Goal: Task Accomplishment & Management: Complete application form

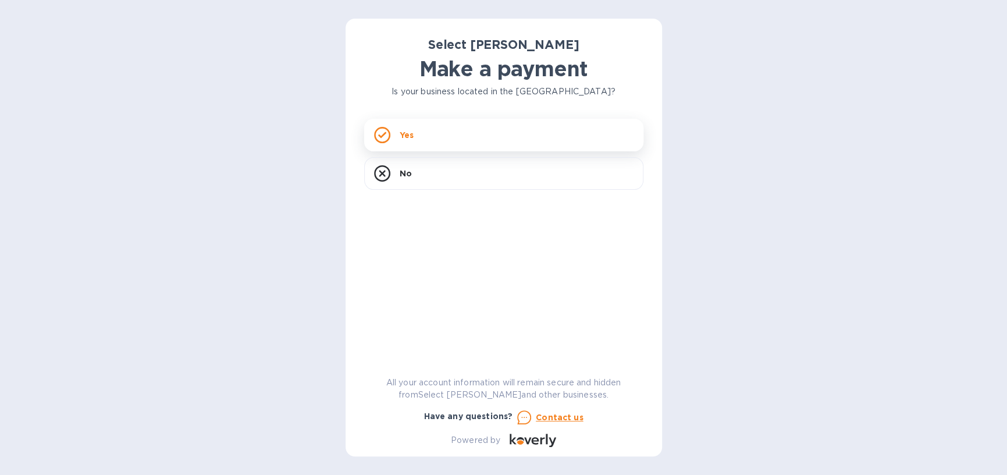
click at [482, 136] on div "Yes" at bounding box center [503, 135] width 279 height 33
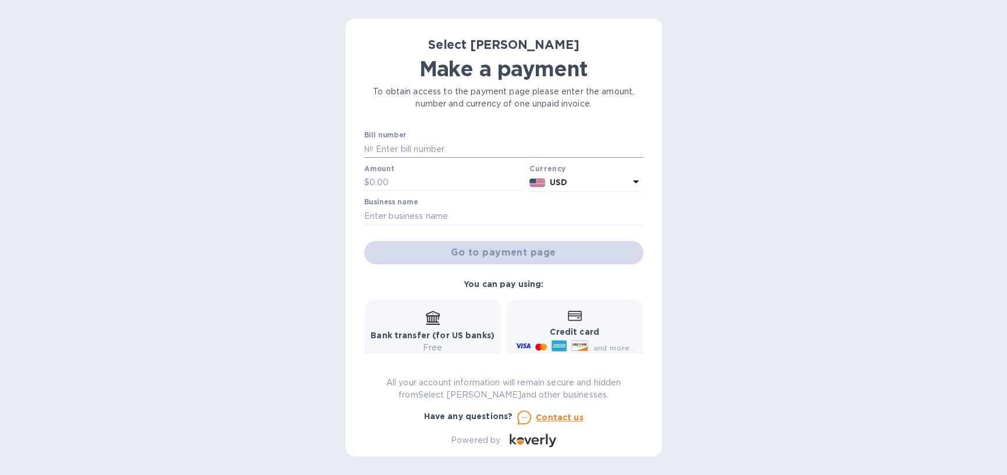
click at [436, 152] on input "text" at bounding box center [509, 148] width 270 height 17
type input "SS-265397"
click at [414, 186] on input "text" at bounding box center [447, 182] width 156 height 17
type input "403.86"
click at [418, 212] on input "text" at bounding box center [503, 215] width 279 height 17
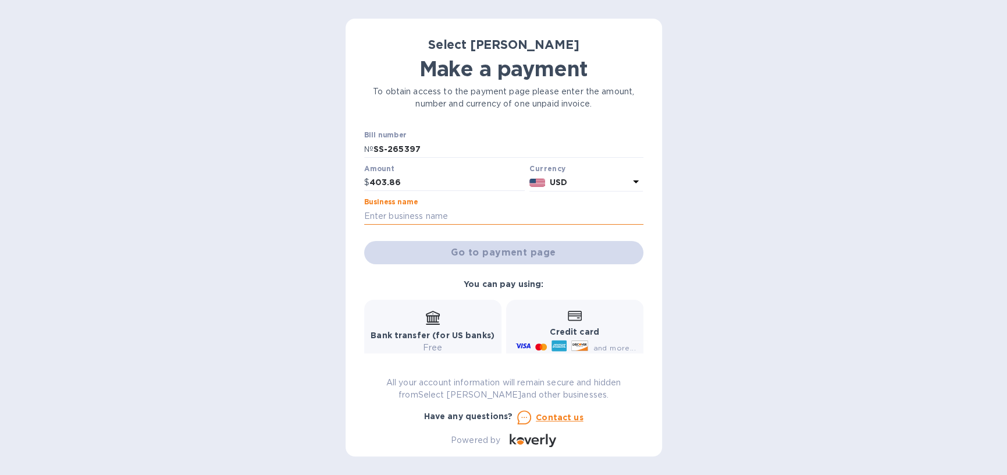
type input "Heritage Tavern"
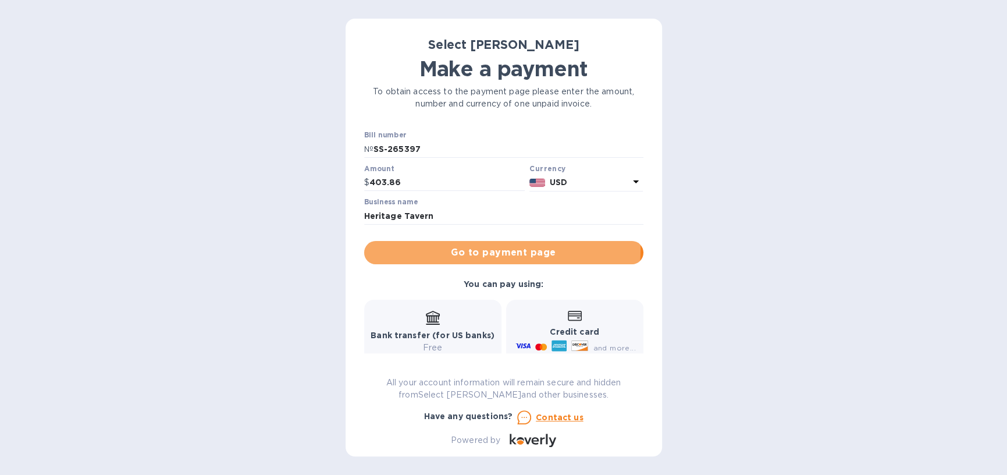
click at [457, 249] on span "Go to payment page" at bounding box center [504, 253] width 261 height 14
